Goal: Entertainment & Leisure: Consume media (video, audio)

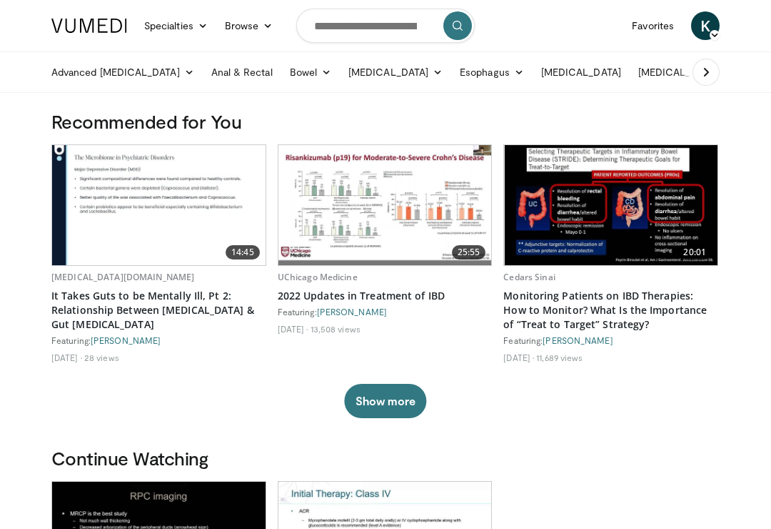
click at [129, 376] on div "14:45 [MEDICAL_DATA][DOMAIN_NAME] It Takes Guts to be Mentally Ill, Pt 2: Relat…" at bounding box center [385, 281] width 669 height 274
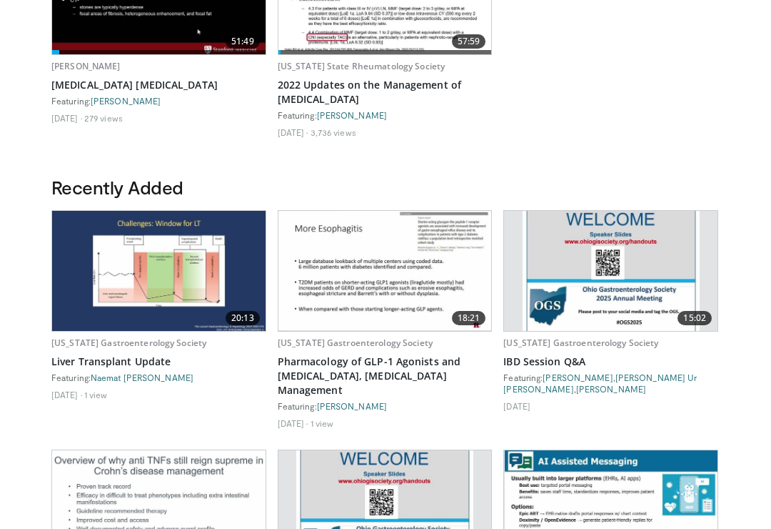
scroll to position [547, 0]
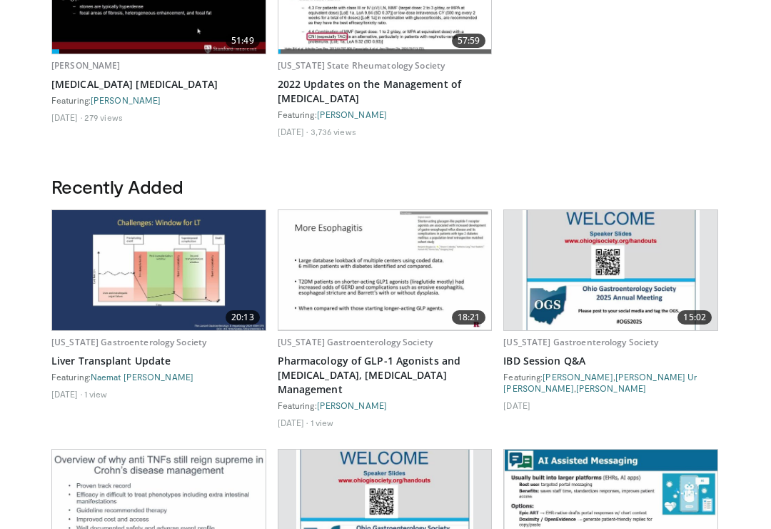
click at [356, 282] on img at bounding box center [385, 271] width 213 height 120
